Goal: Task Accomplishment & Management: Manage account settings

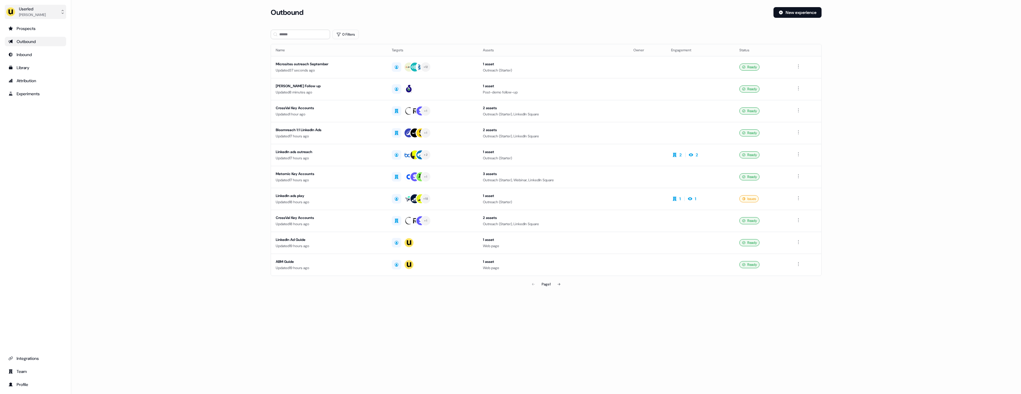
click at [54, 19] on div "Userled [PERSON_NAME] Prospects Outbound Inbound Library Attribution Experiment…" at bounding box center [35, 197] width 71 height 394
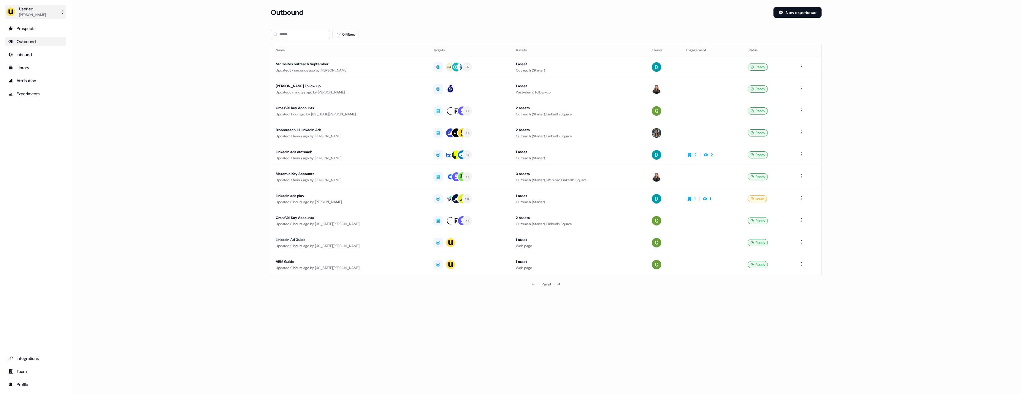
click at [53, 18] on button "Userled [PERSON_NAME]" at bounding box center [35, 12] width 61 height 14
click at [52, 27] on div "Impersonate (Admin)" at bounding box center [35, 28] width 56 height 11
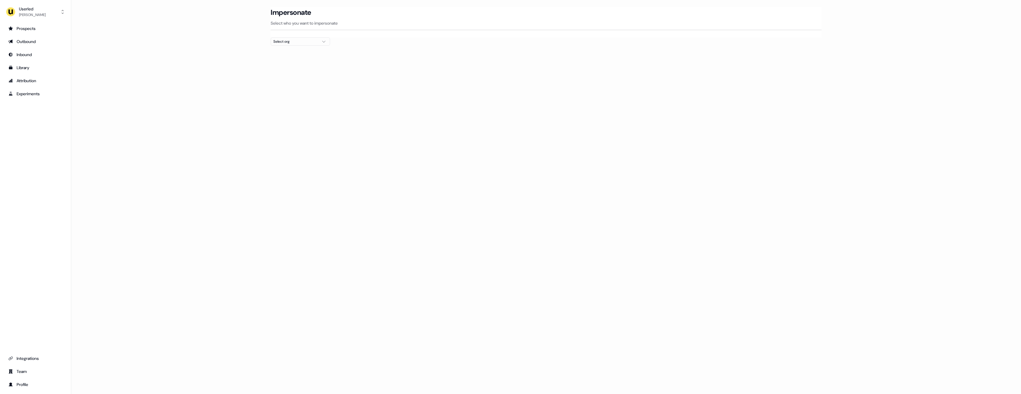
click at [318, 42] on button "Select org" at bounding box center [300, 41] width 59 height 8
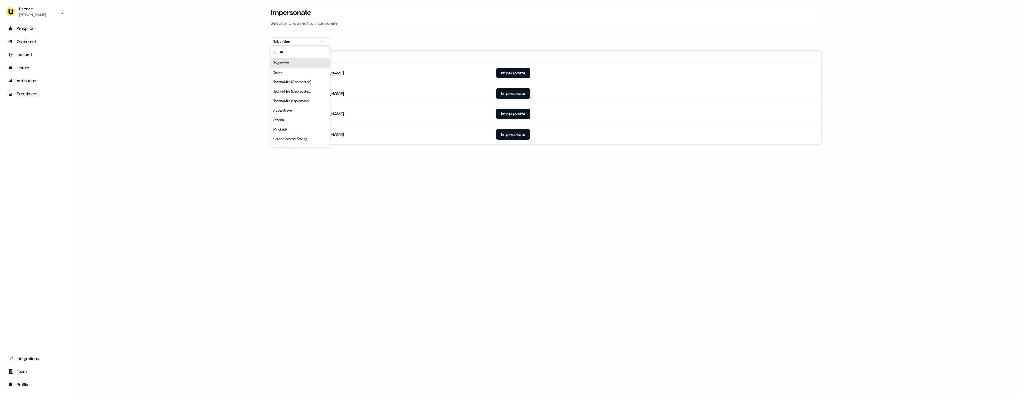
type input "***"
click at [532, 168] on div "Loading... Impersonate Select who you want to impersonate Telgorithm Email [EMA…" at bounding box center [546, 197] width 950 height 394
click at [523, 70] on button "Impersonate" at bounding box center [513, 73] width 34 height 11
